Goal: Check status: Check status

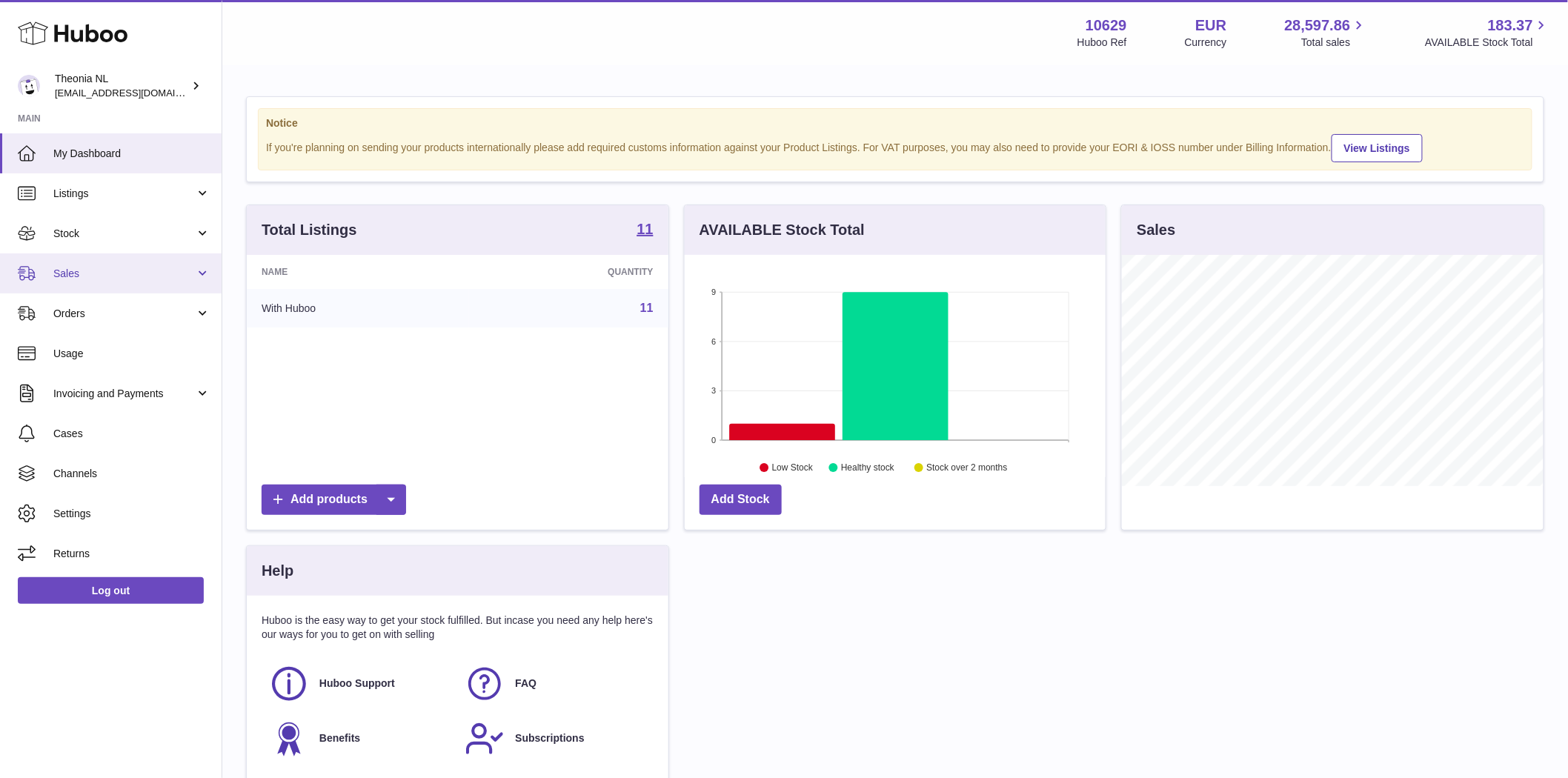
click at [92, 266] on span "Sales" at bounding box center [124, 273] width 141 height 14
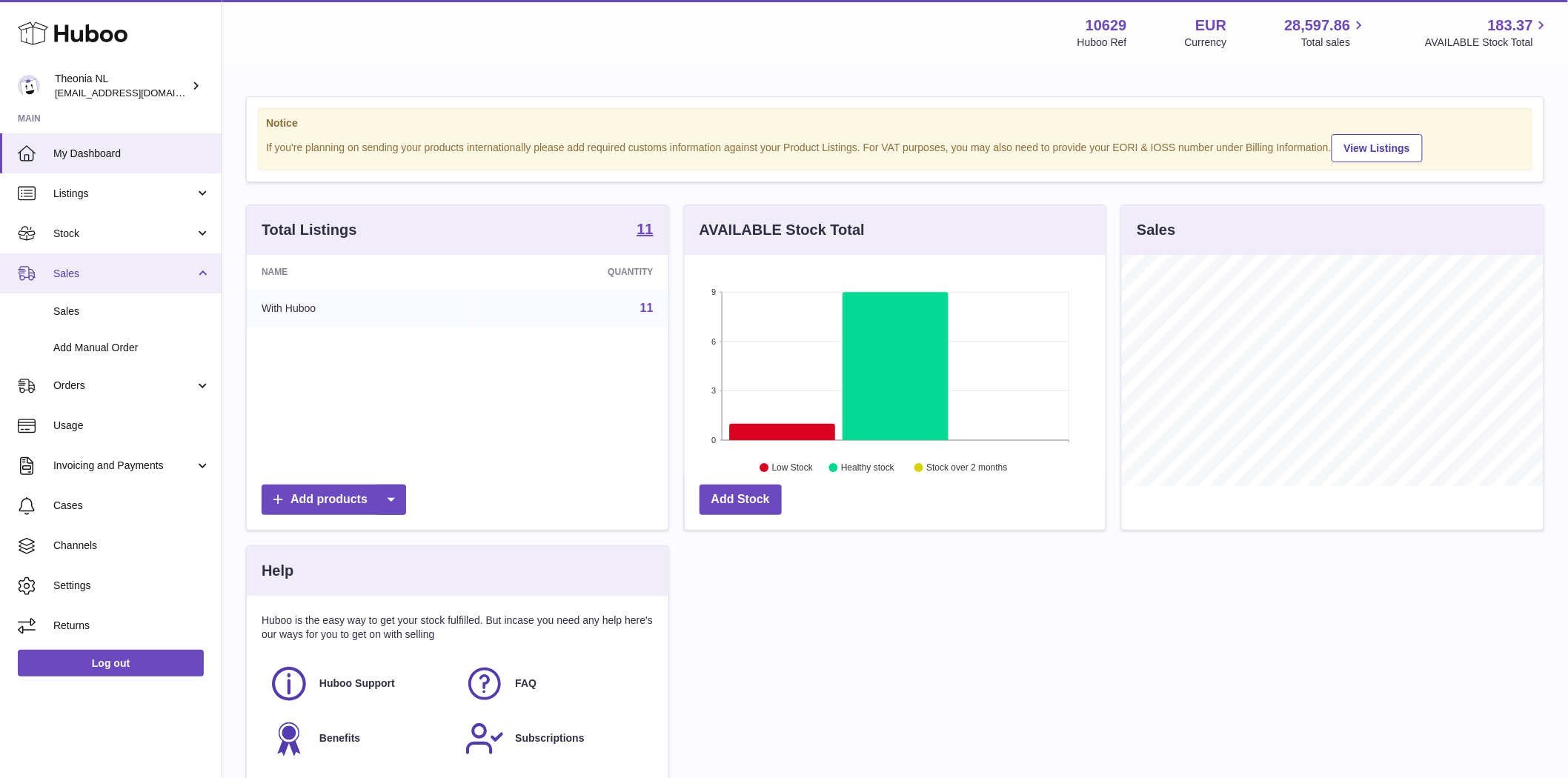
click at [95, 274] on span "Sales" at bounding box center [124, 273] width 141 height 14
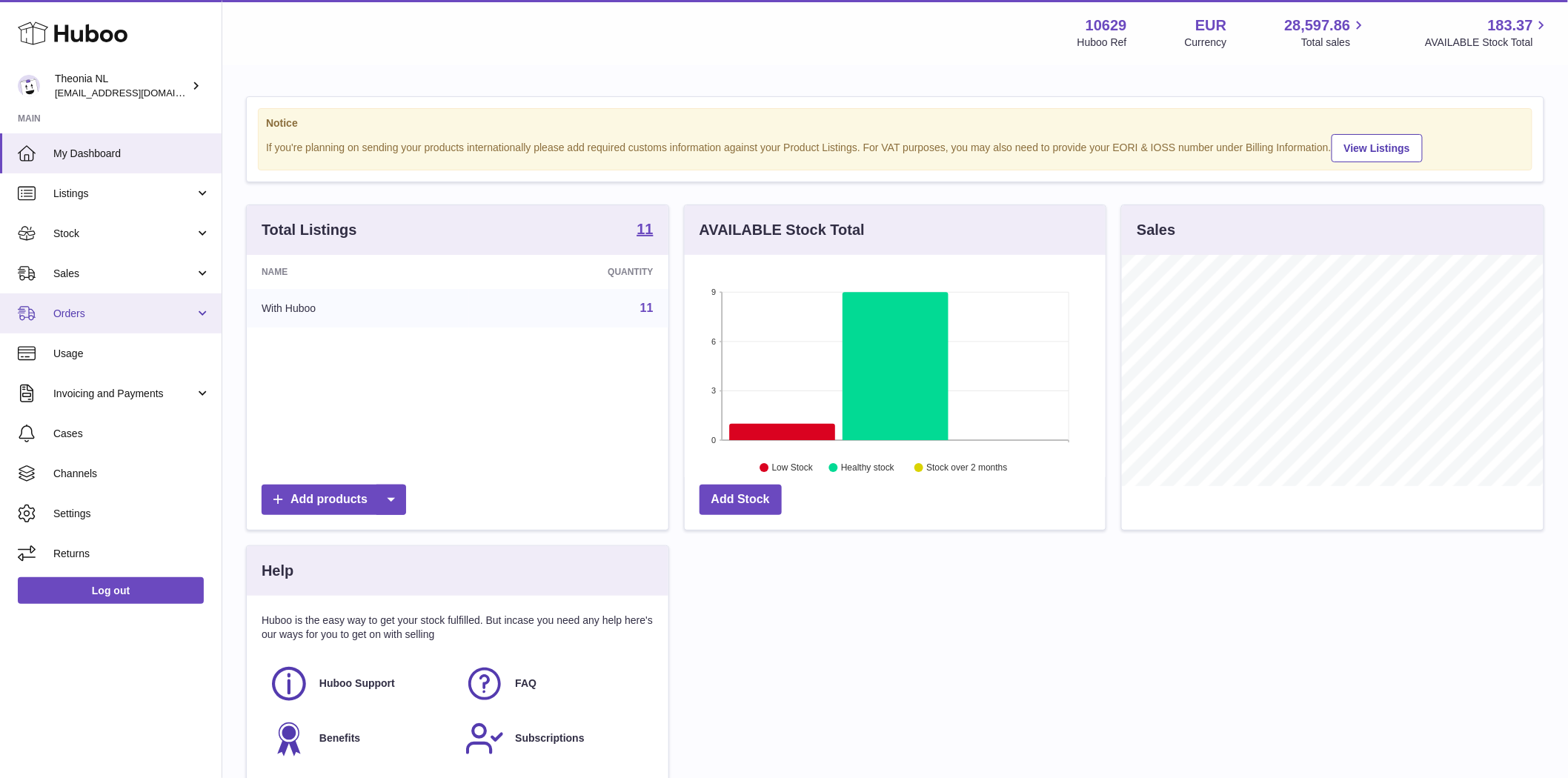
click at [113, 306] on span "Orders" at bounding box center [124, 313] width 141 height 14
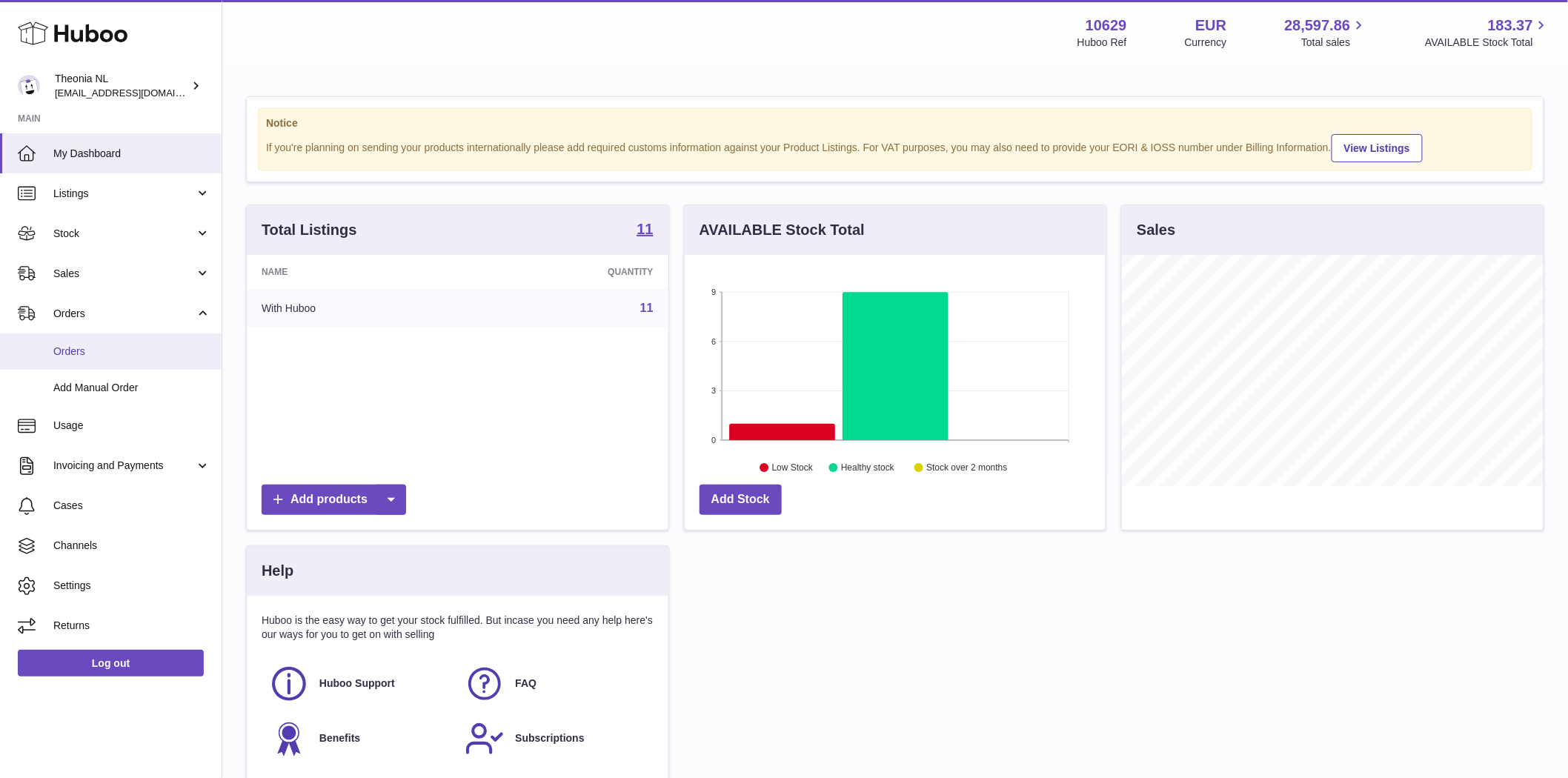
click at [120, 343] on link "Orders" at bounding box center [110, 351] width 221 height 36
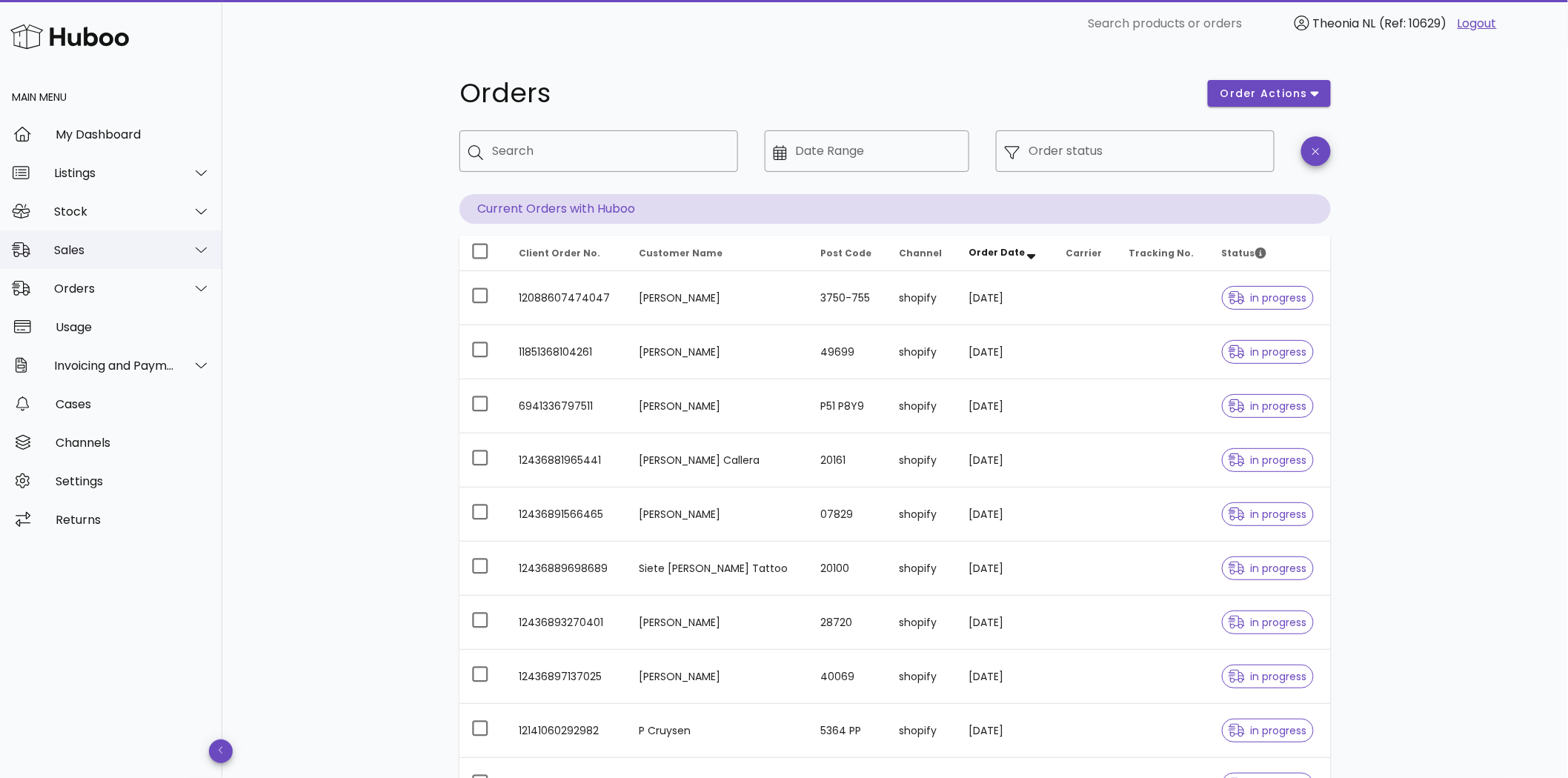
click at [141, 255] on div "Sales" at bounding box center [114, 250] width 121 height 14
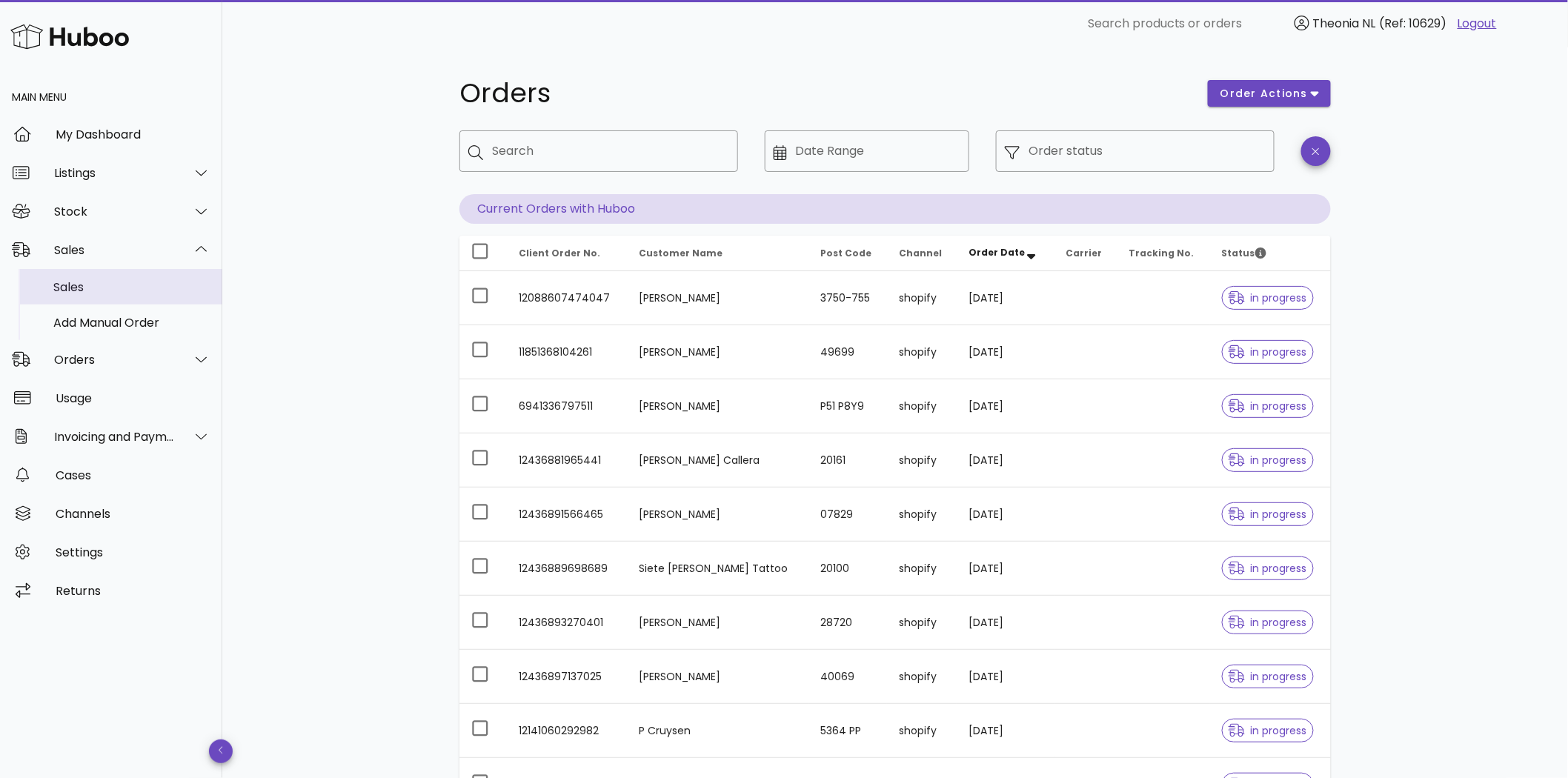
click at [96, 280] on div "Sales" at bounding box center [132, 286] width 157 height 14
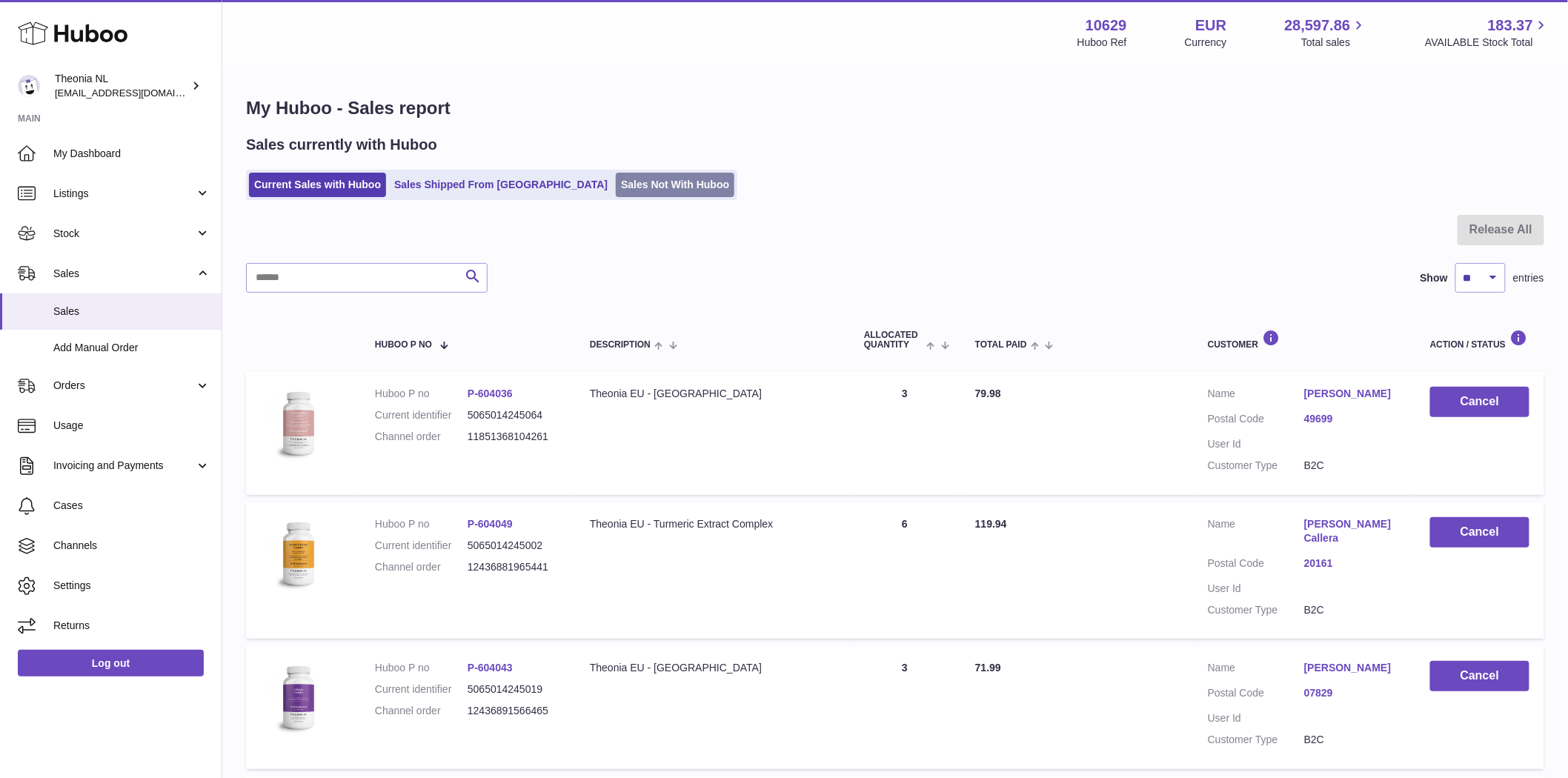
click at [615, 178] on link "Sales Not With Huboo" at bounding box center [675, 184] width 119 height 24
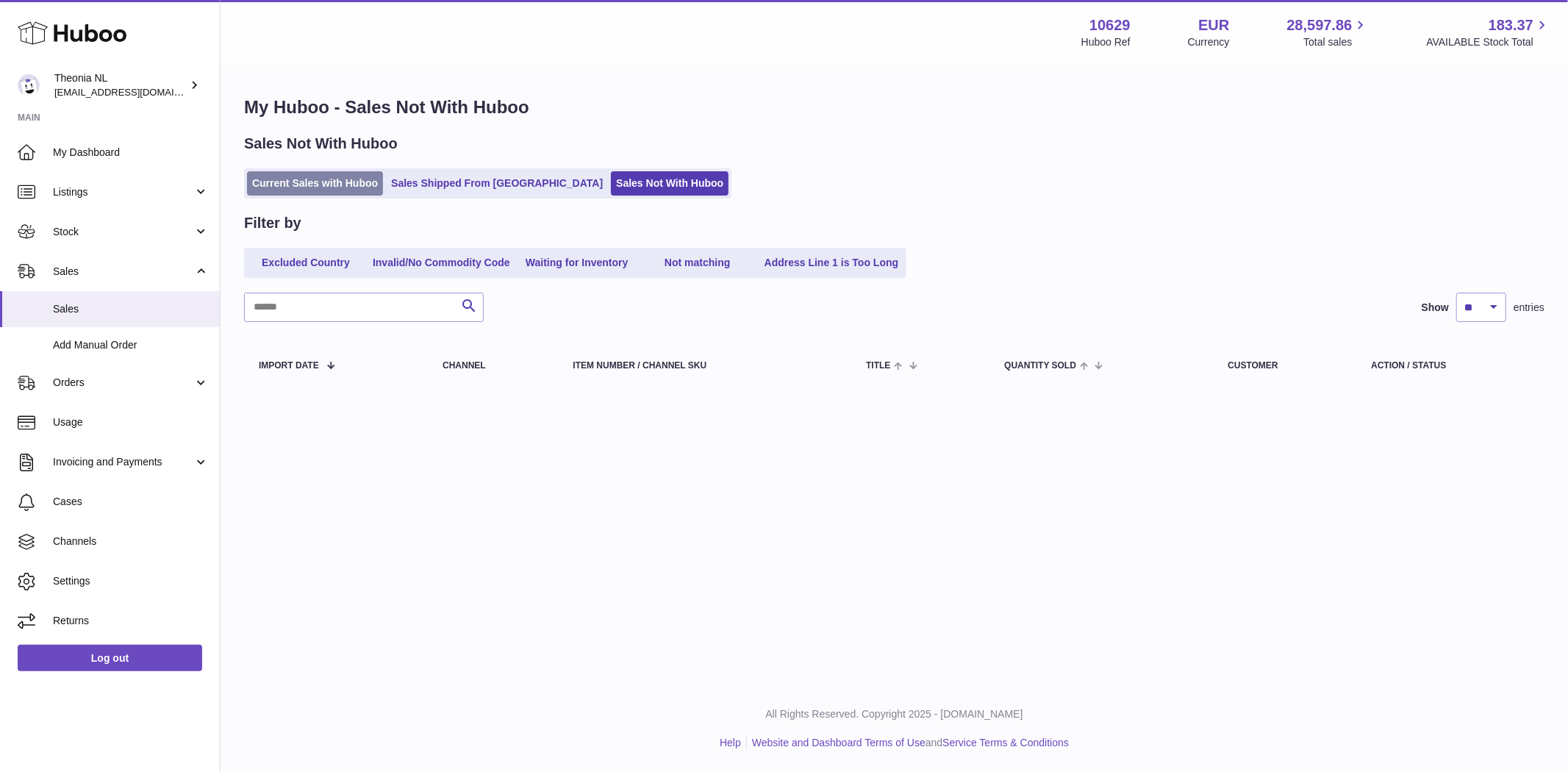
click at [330, 186] on link "Current Sales with Huboo" at bounding box center [315, 183] width 136 height 24
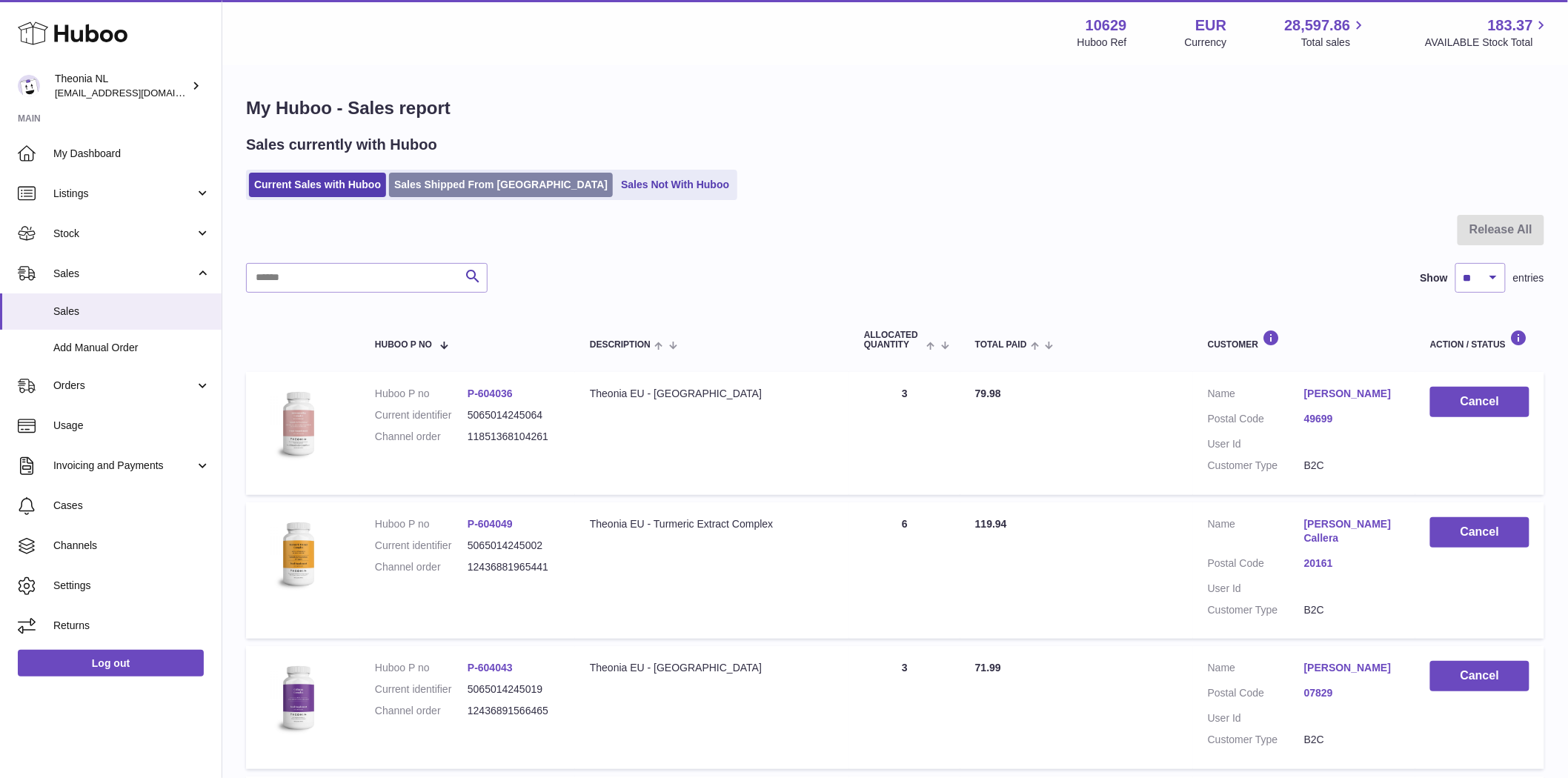
click at [453, 181] on link "Sales Shipped From [GEOGRAPHIC_DATA]" at bounding box center [501, 184] width 224 height 24
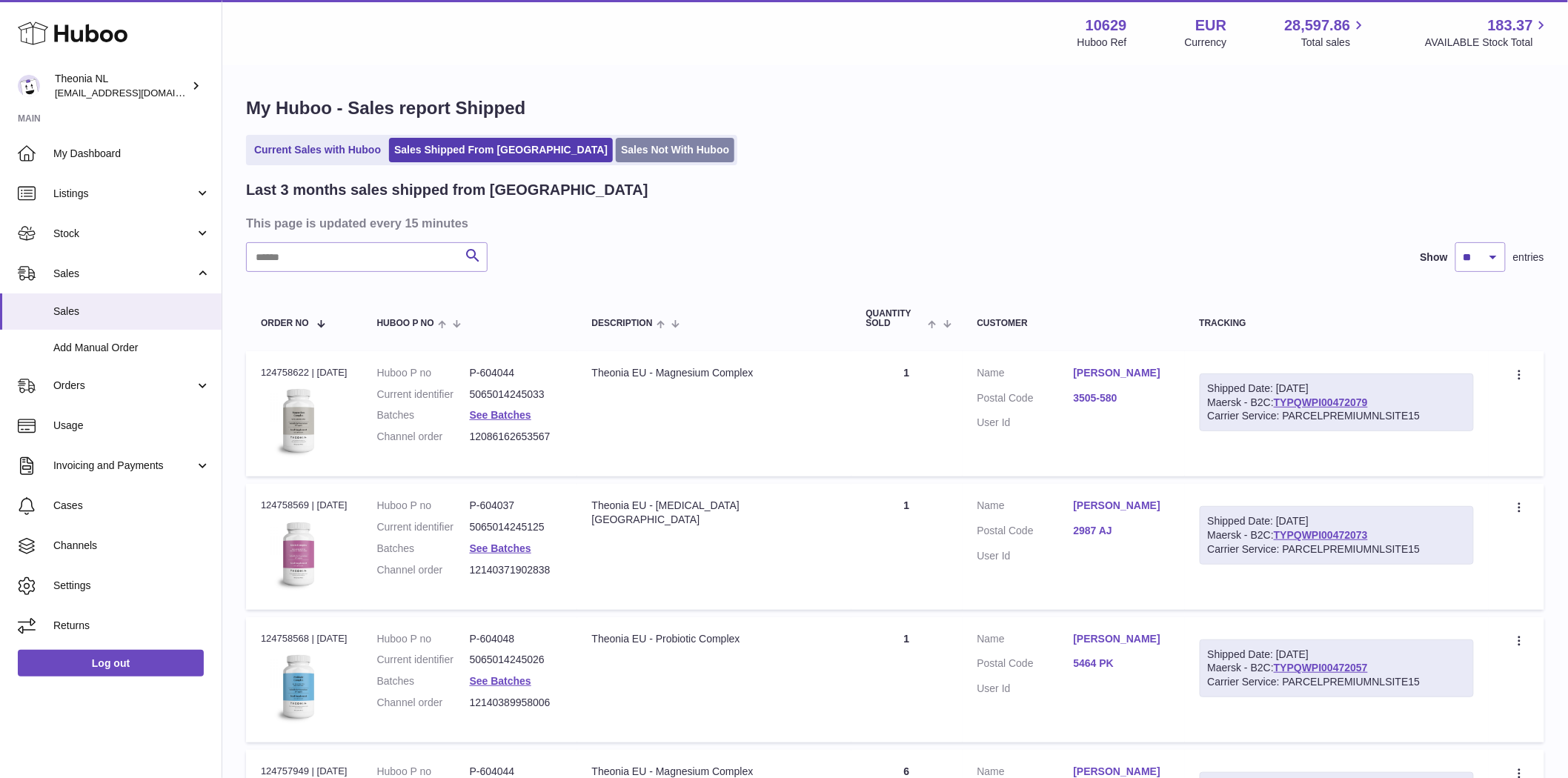
click at [615, 159] on link "Sales Not With Huboo" at bounding box center [675, 149] width 119 height 24
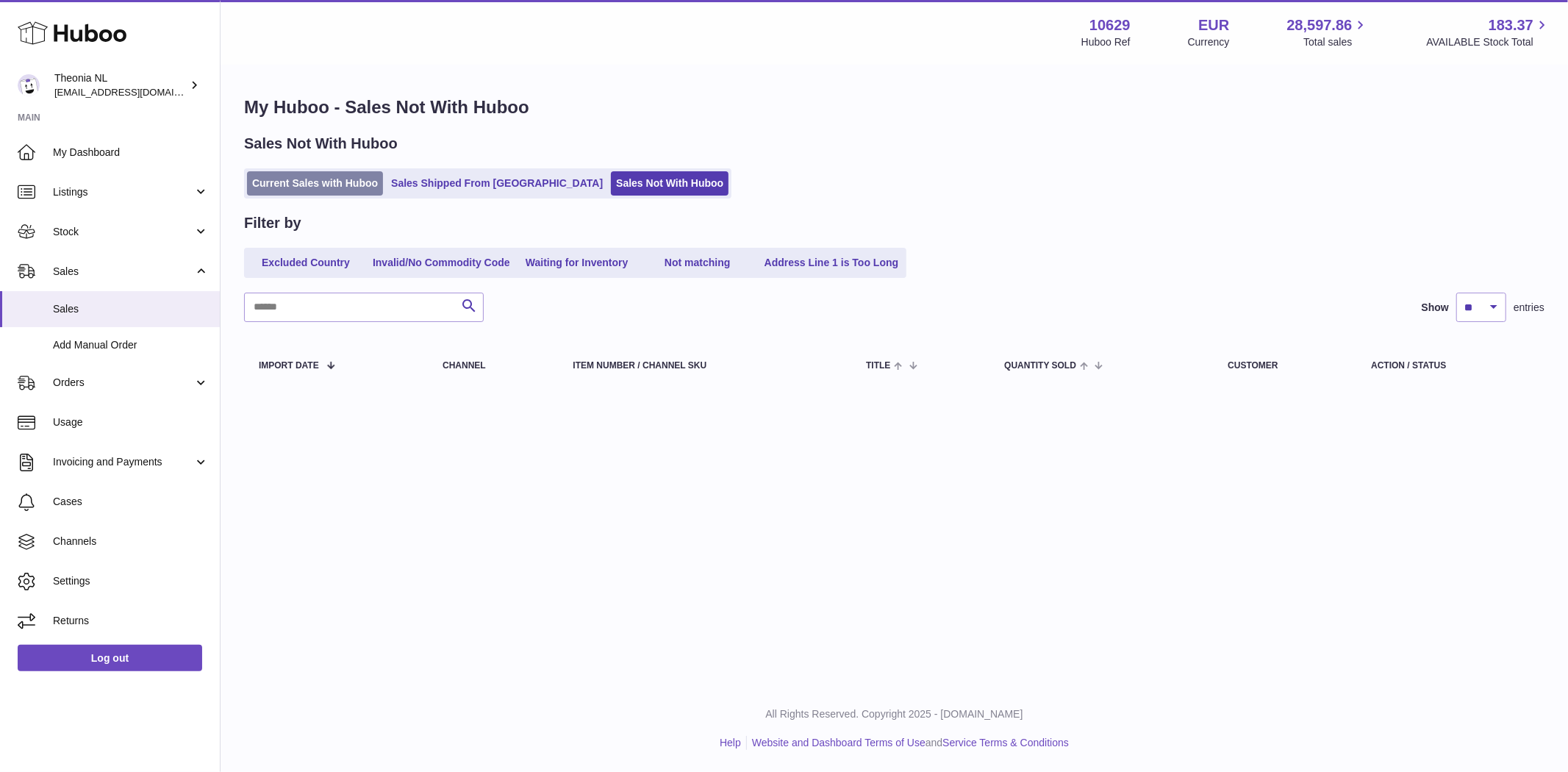
click at [335, 184] on link "Current Sales with Huboo" at bounding box center [315, 183] width 136 height 24
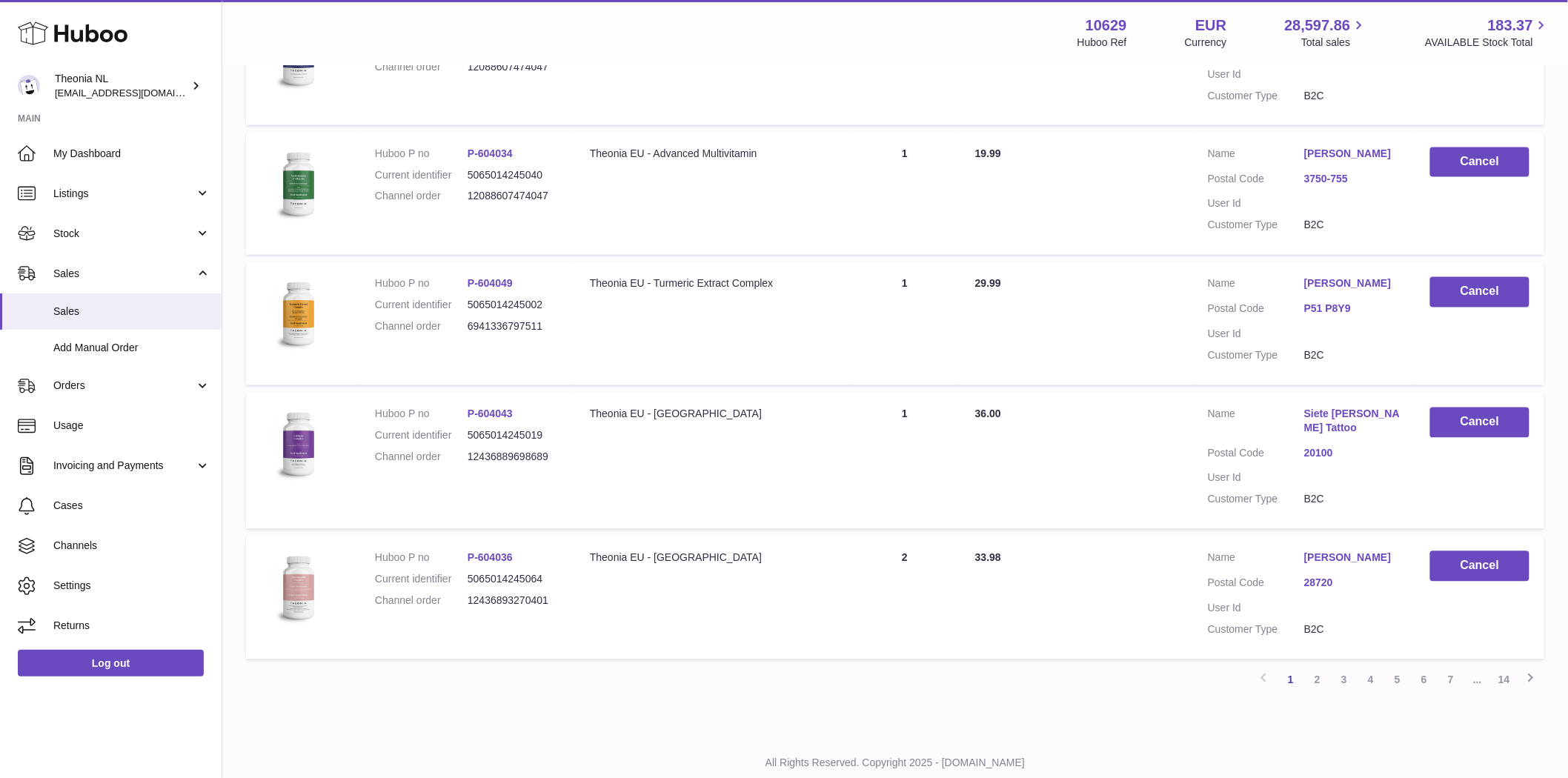
scroll to position [1077, 0]
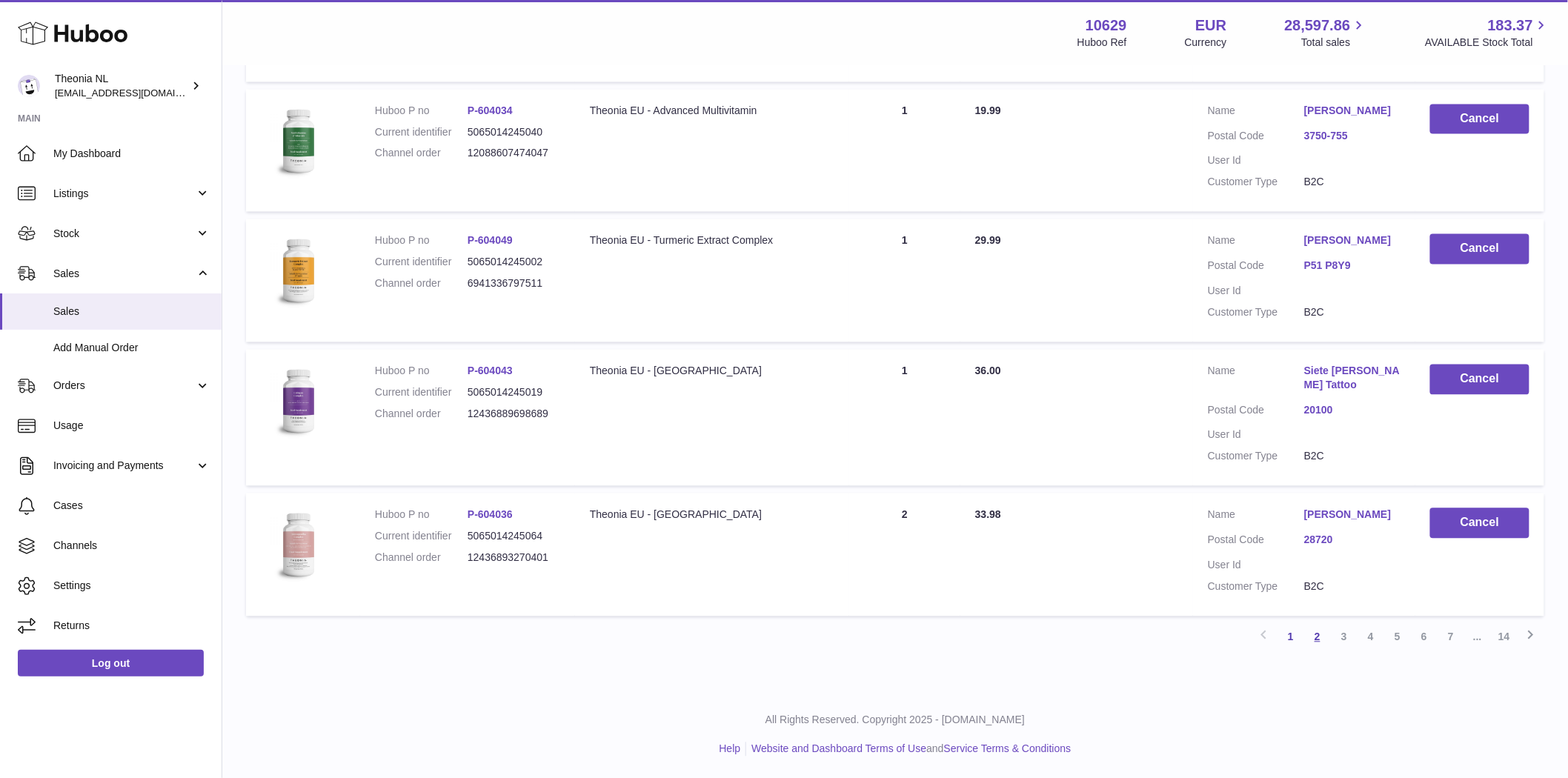
click at [1315, 641] on link "2" at bounding box center [1318, 637] width 27 height 27
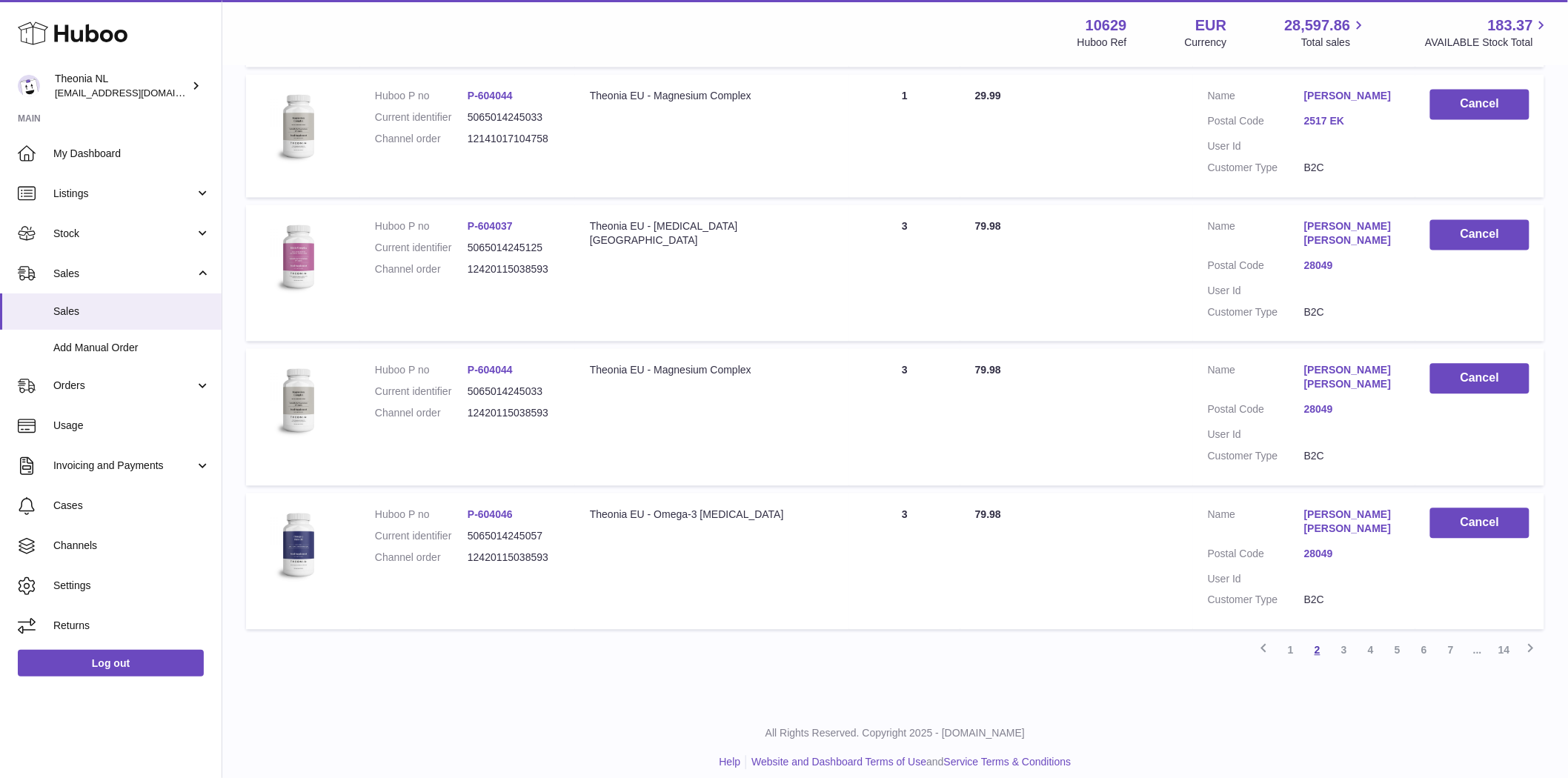
scroll to position [1134, 0]
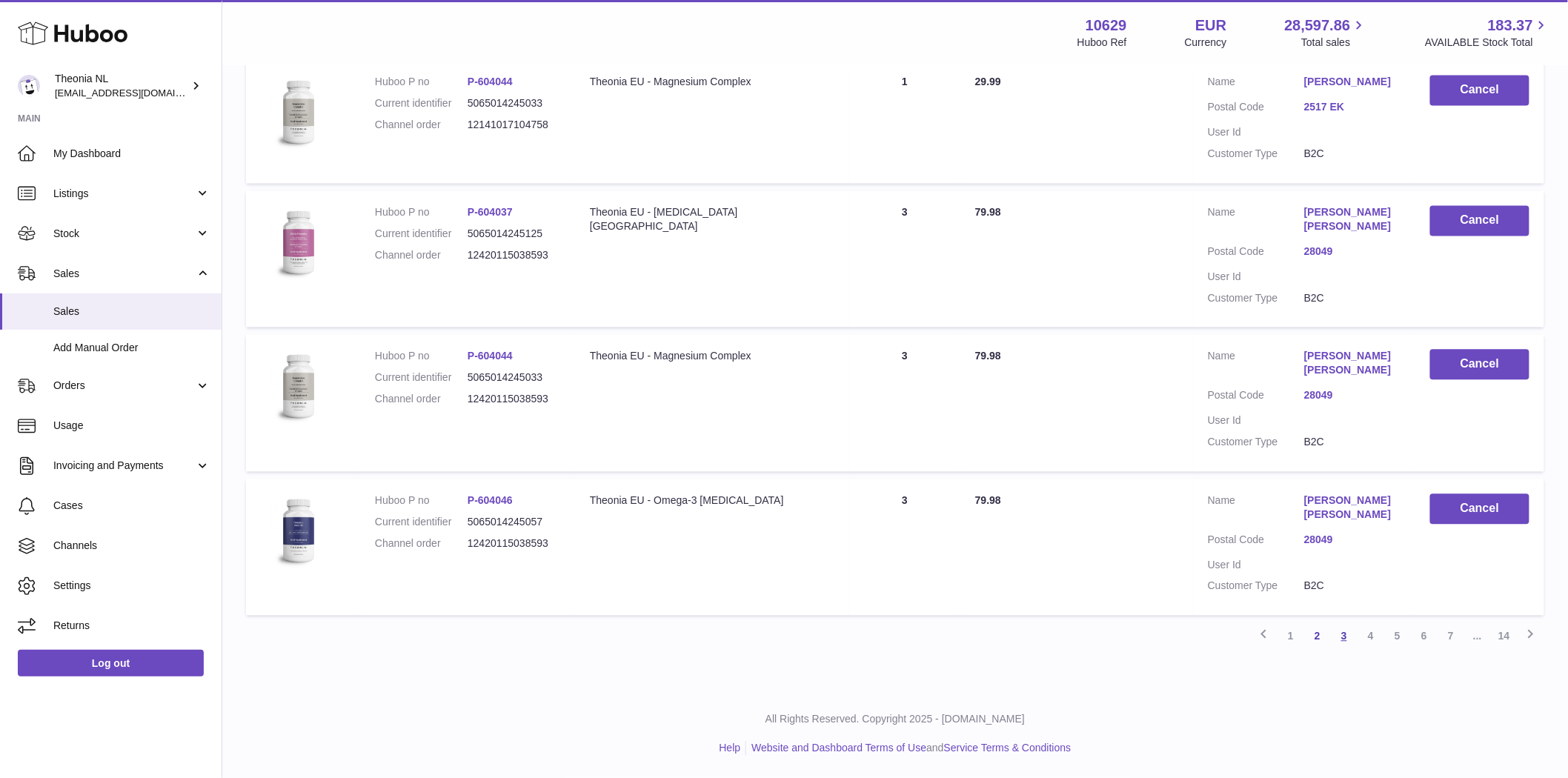
click at [1343, 634] on link "3" at bounding box center [1344, 636] width 27 height 27
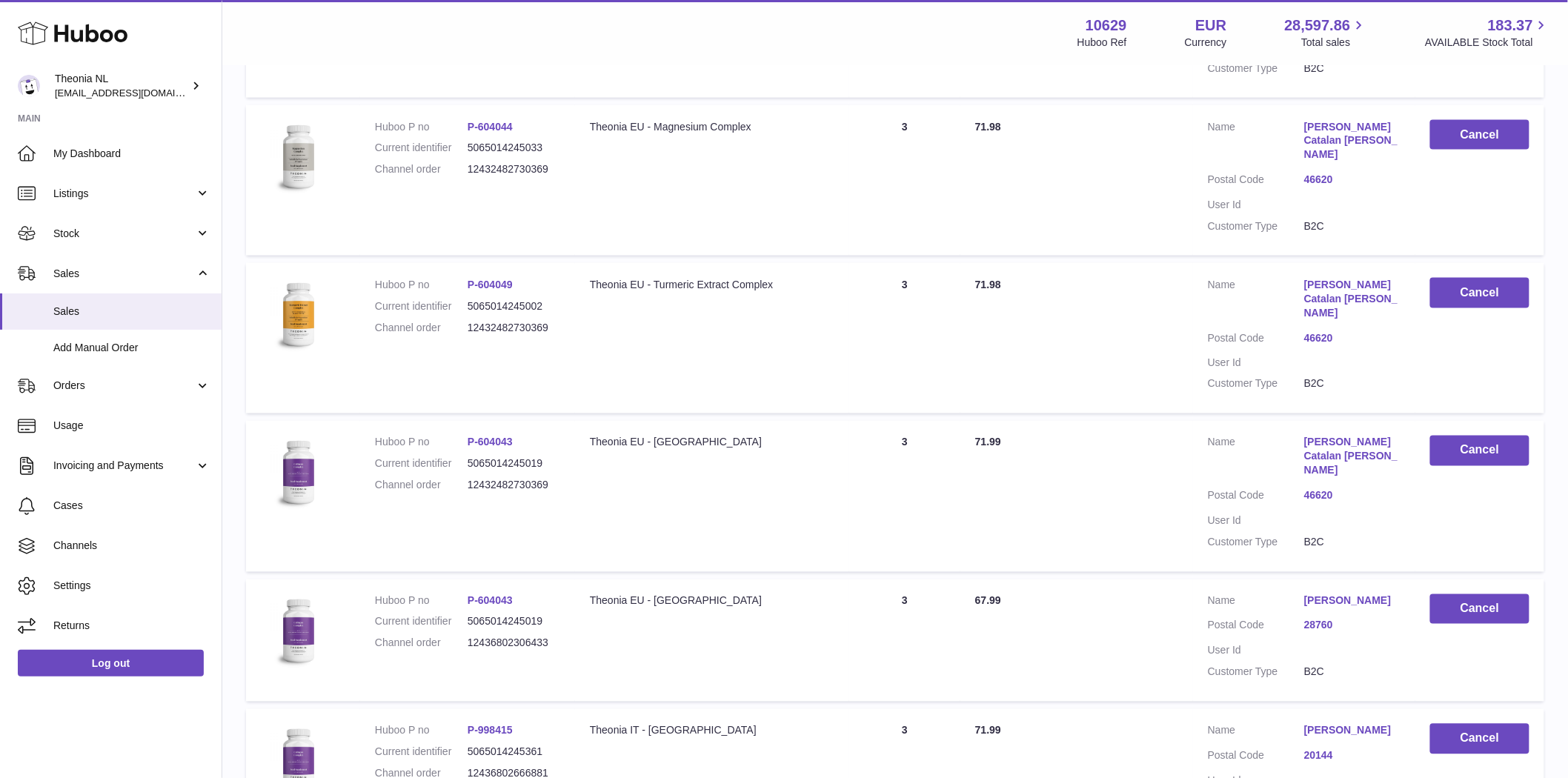
scroll to position [1147, 0]
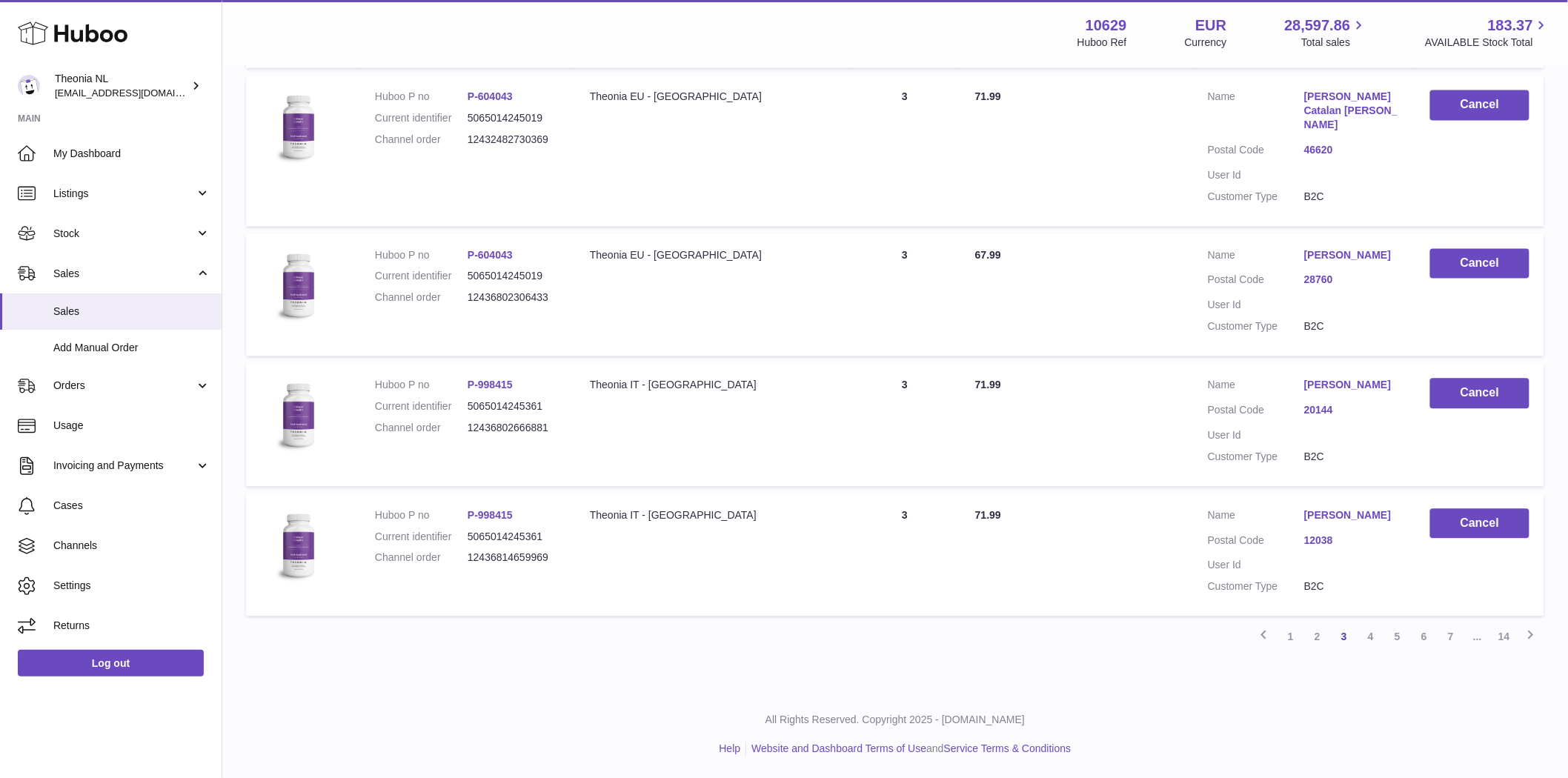
click at [1501, 638] on link "14" at bounding box center [1504, 637] width 27 height 27
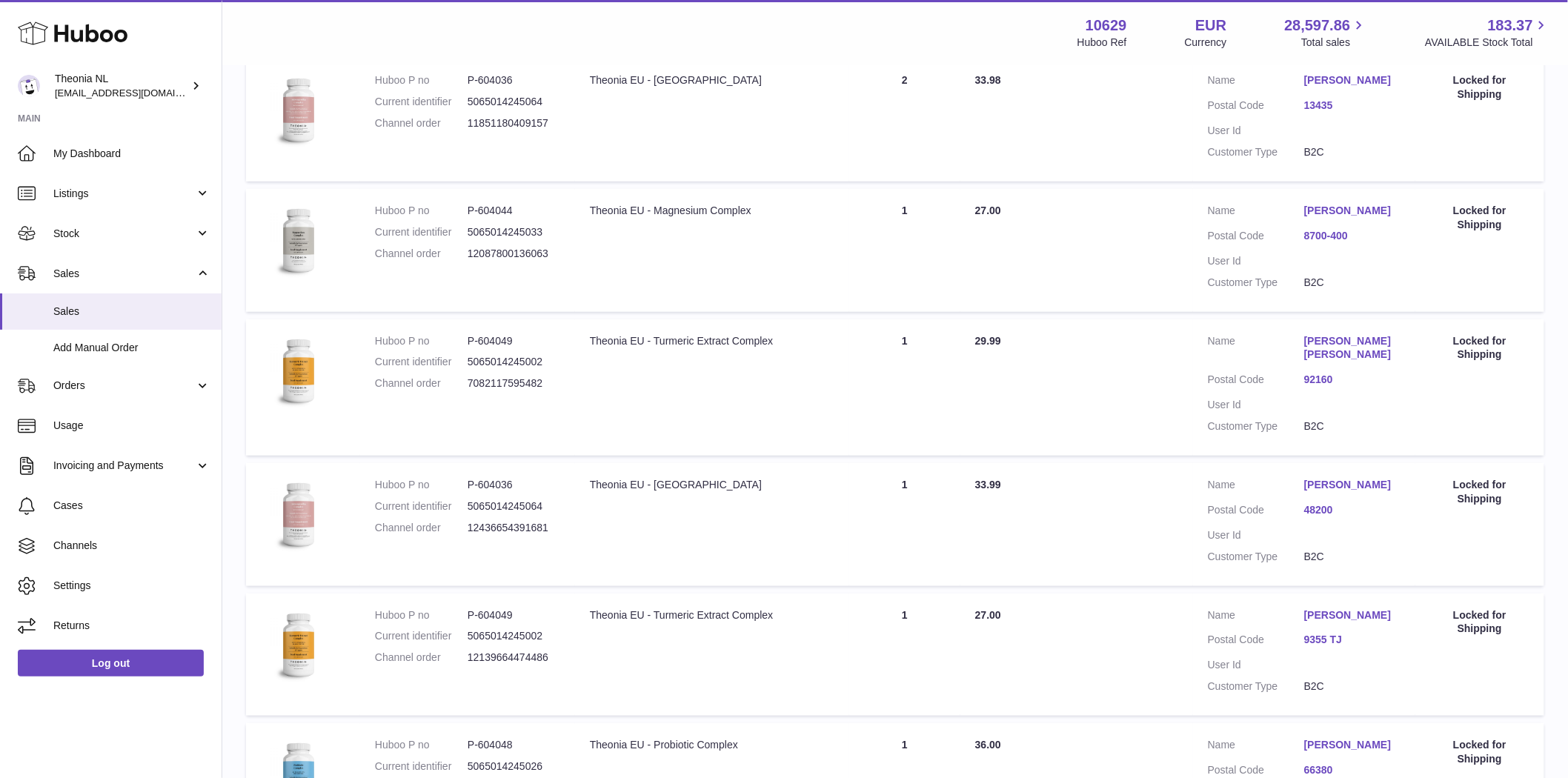
scroll to position [543, 0]
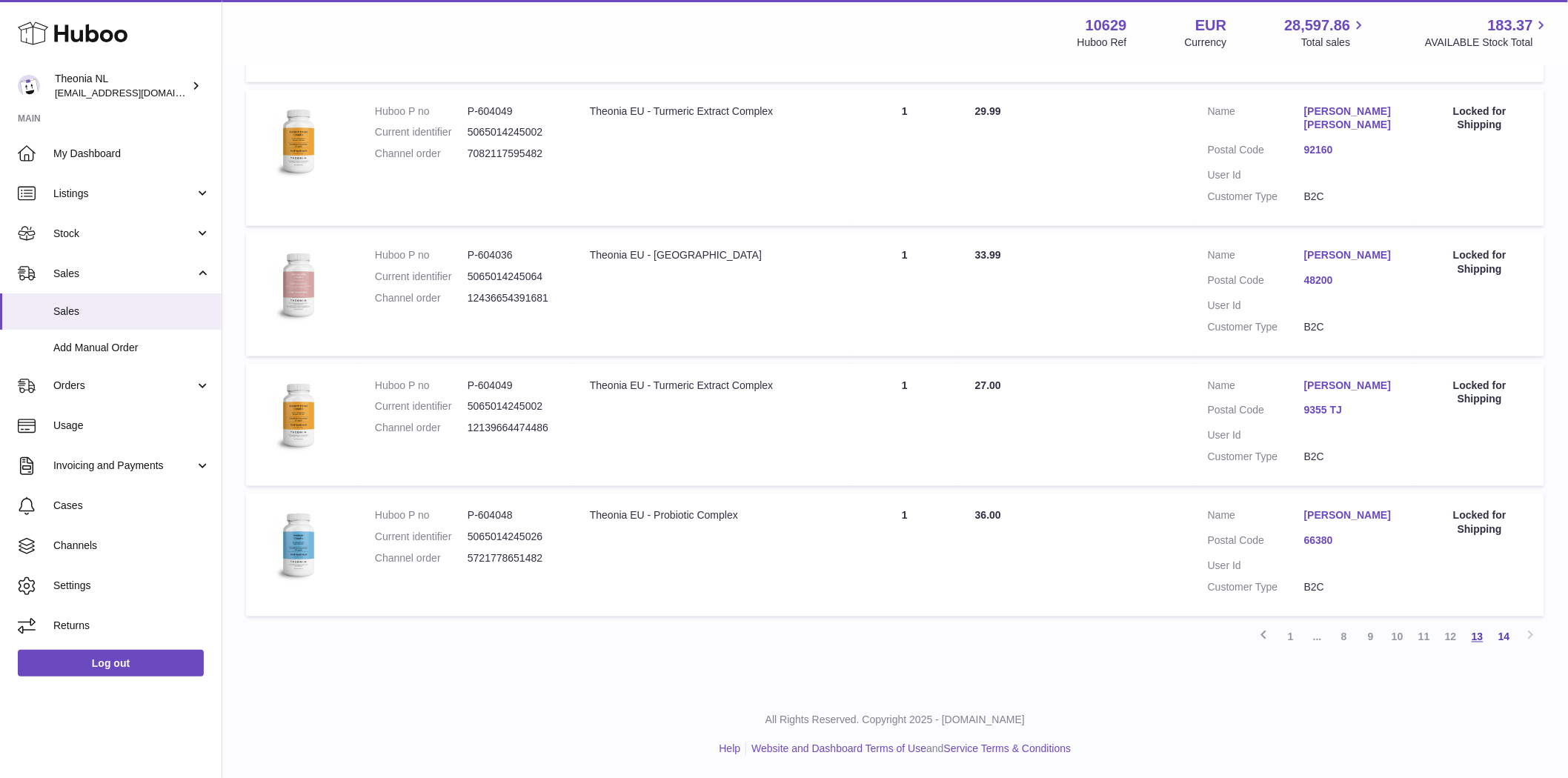
click at [1472, 635] on link "13" at bounding box center [1477, 637] width 27 height 27
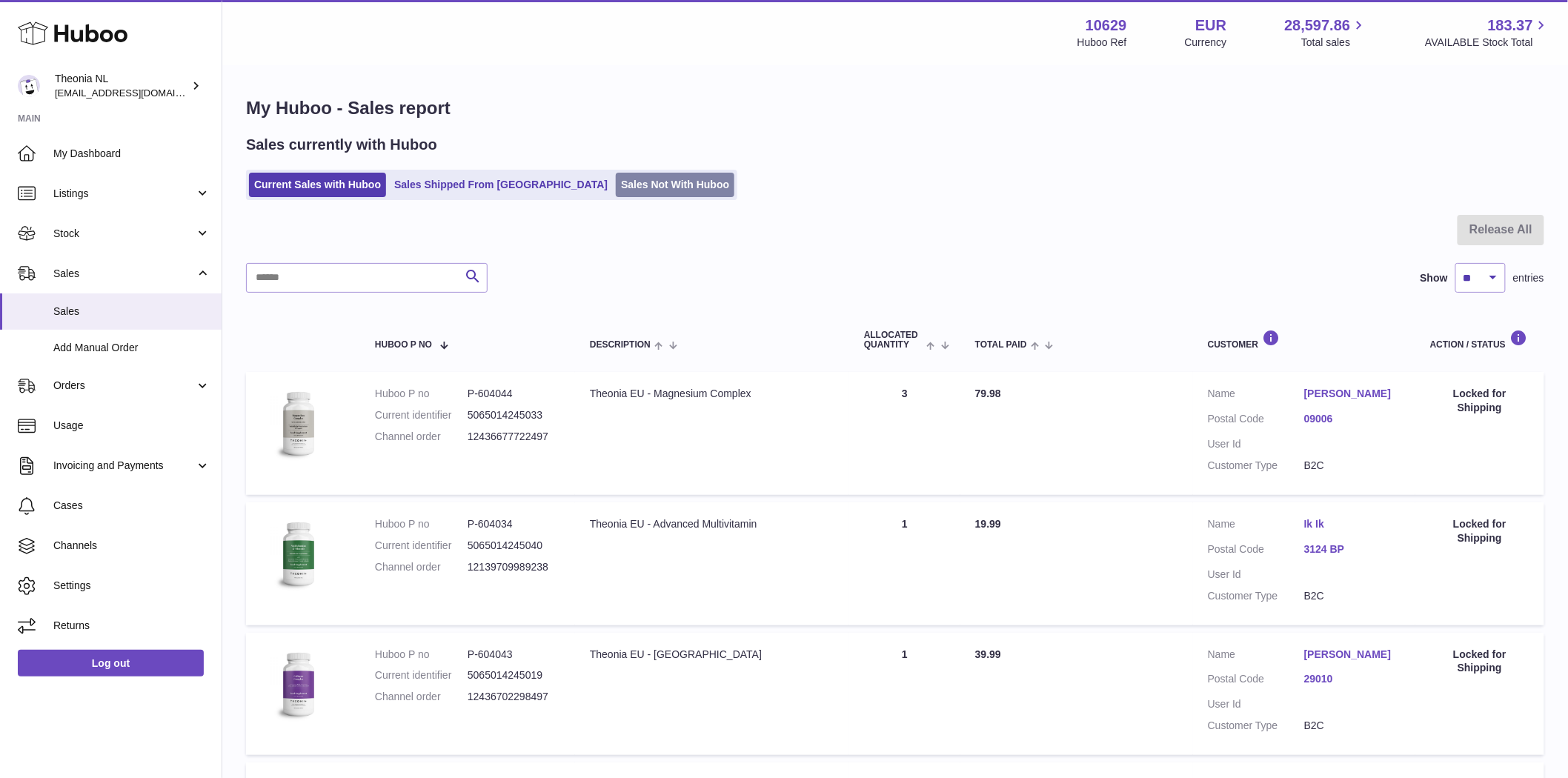
click at [615, 186] on link "Sales Not With Huboo" at bounding box center [675, 184] width 119 height 24
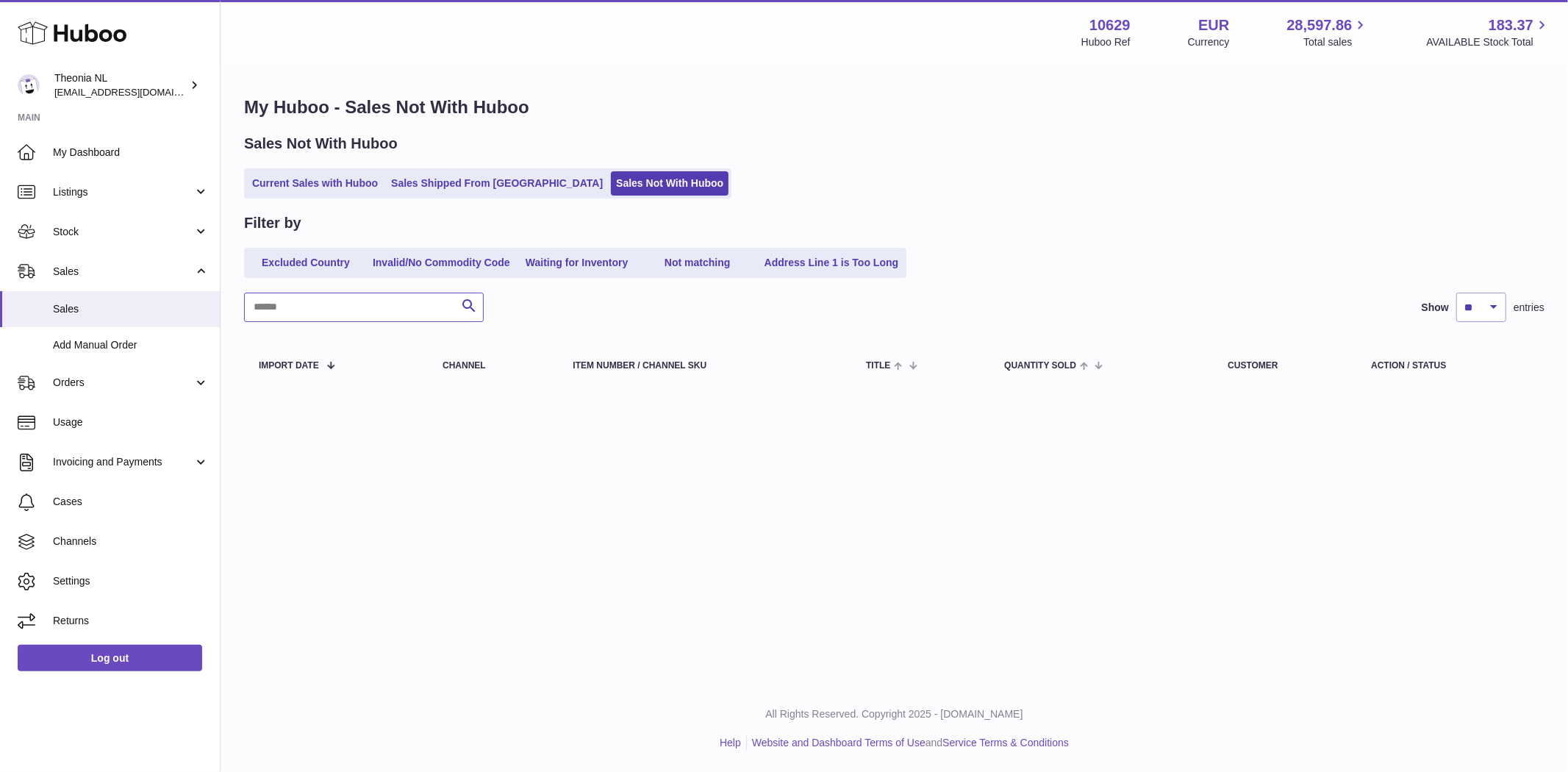
click at [303, 306] on input "text" at bounding box center [364, 306] width 239 height 29
type input "***"
click at [285, 186] on link "Current Sales with Huboo" at bounding box center [315, 183] width 136 height 24
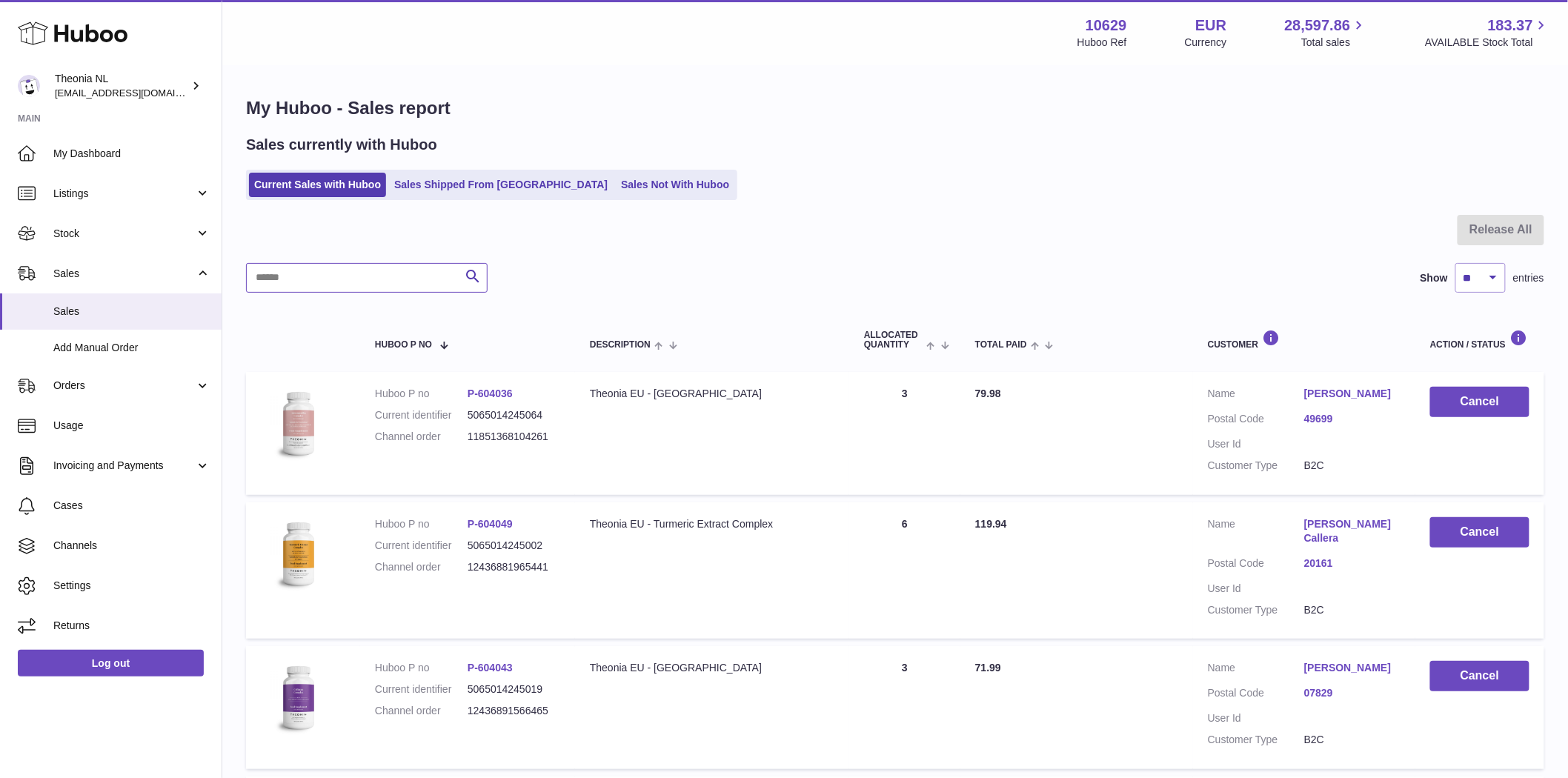
click at [326, 282] on input "text" at bounding box center [367, 277] width 241 height 29
type input "*****"
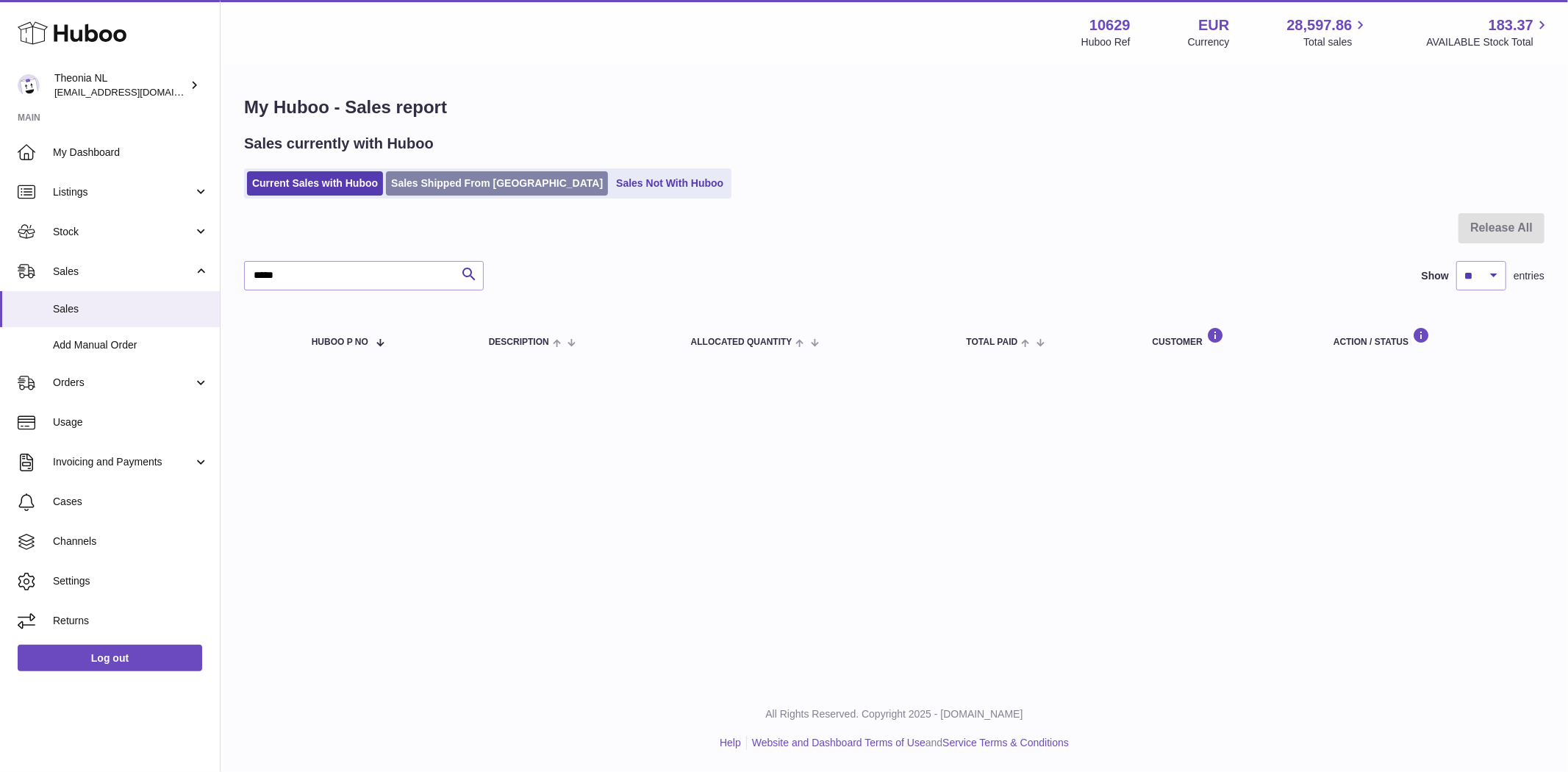
click at [415, 191] on link "Sales Shipped From [GEOGRAPHIC_DATA]" at bounding box center [497, 183] width 222 height 24
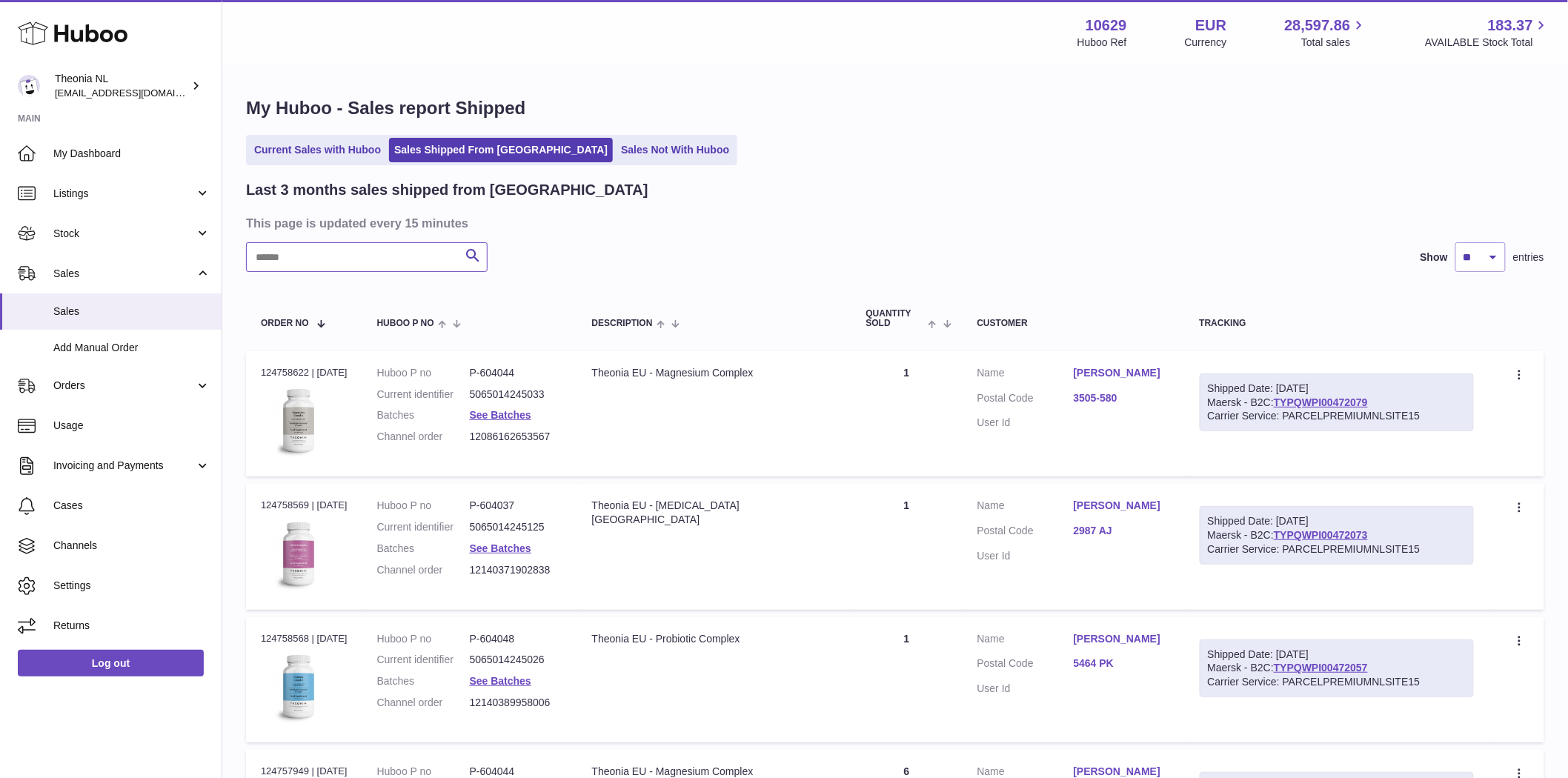
click at [329, 263] on input "text" at bounding box center [367, 256] width 241 height 29
type input "*****"
